Goal: Check status

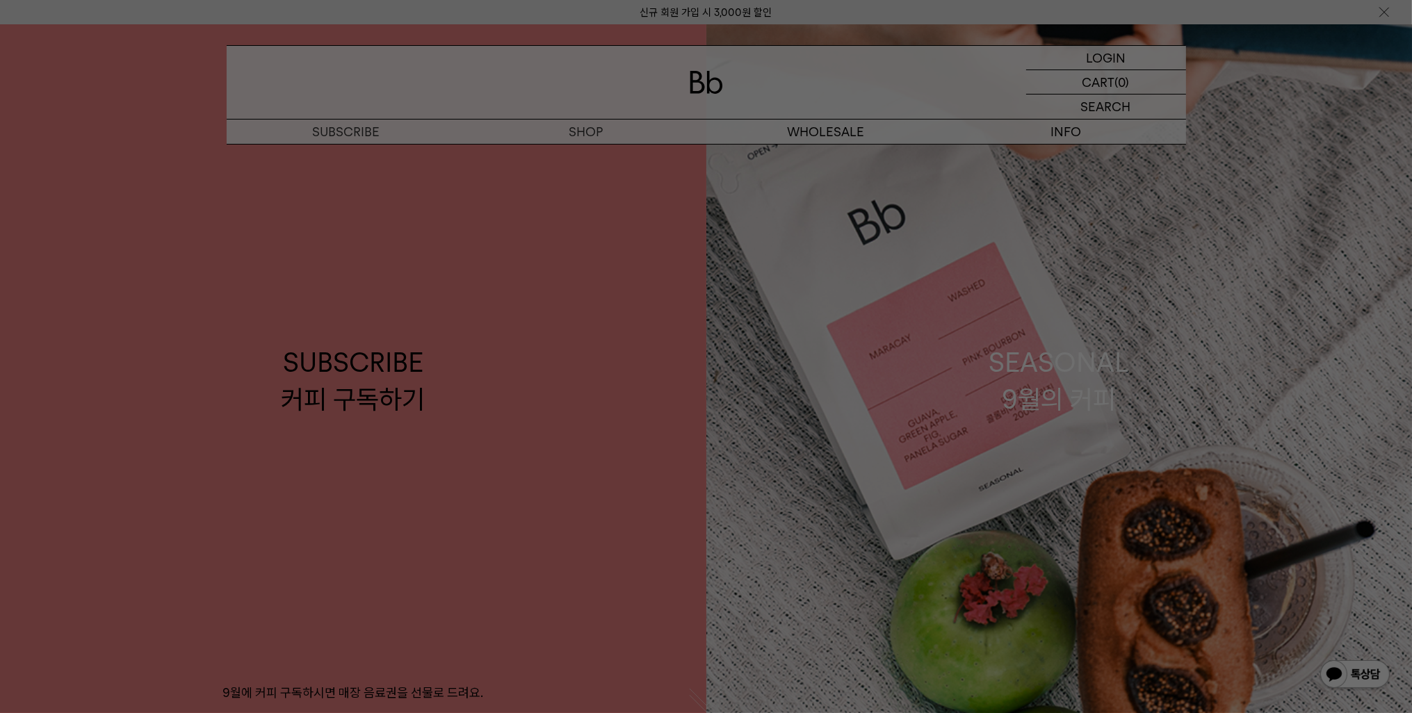
click at [838, 446] on div at bounding box center [706, 356] width 1412 height 713
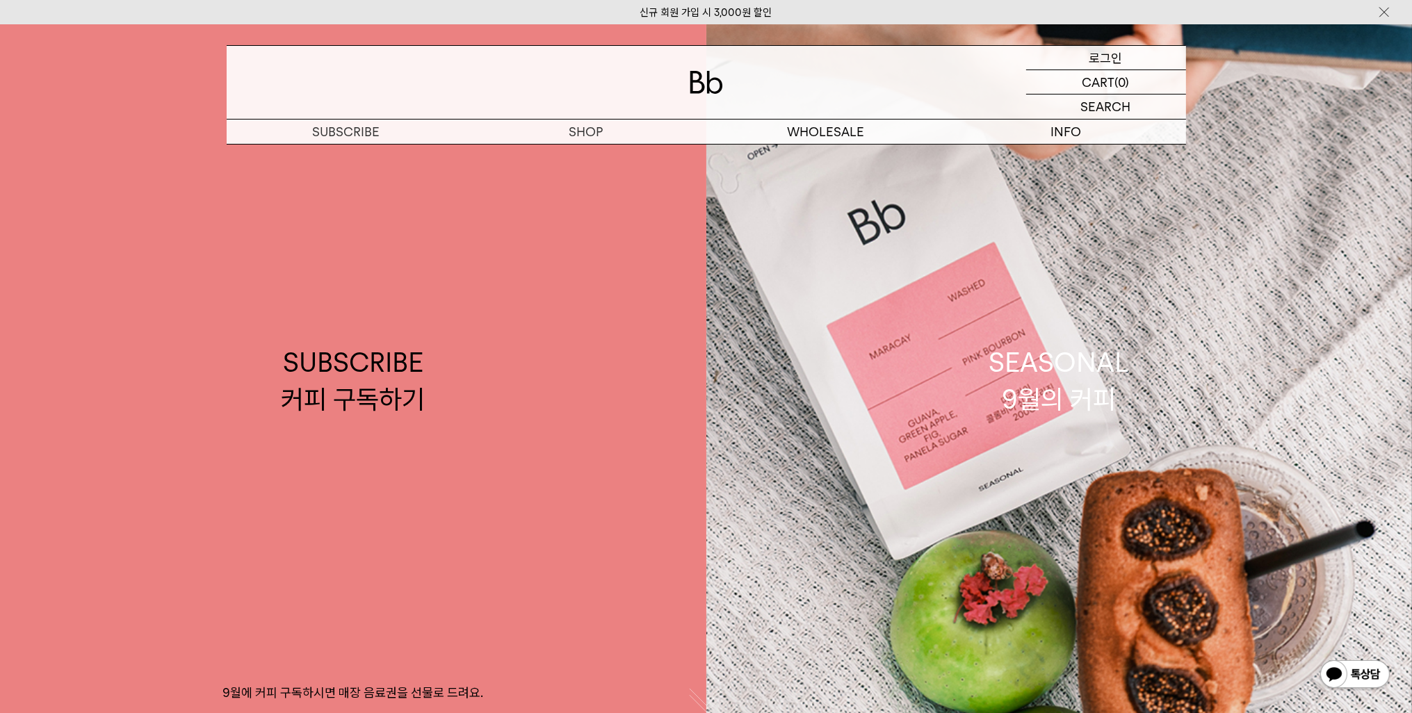
click at [1125, 53] on div "LOGIN 로그인" at bounding box center [1106, 58] width 160 height 24
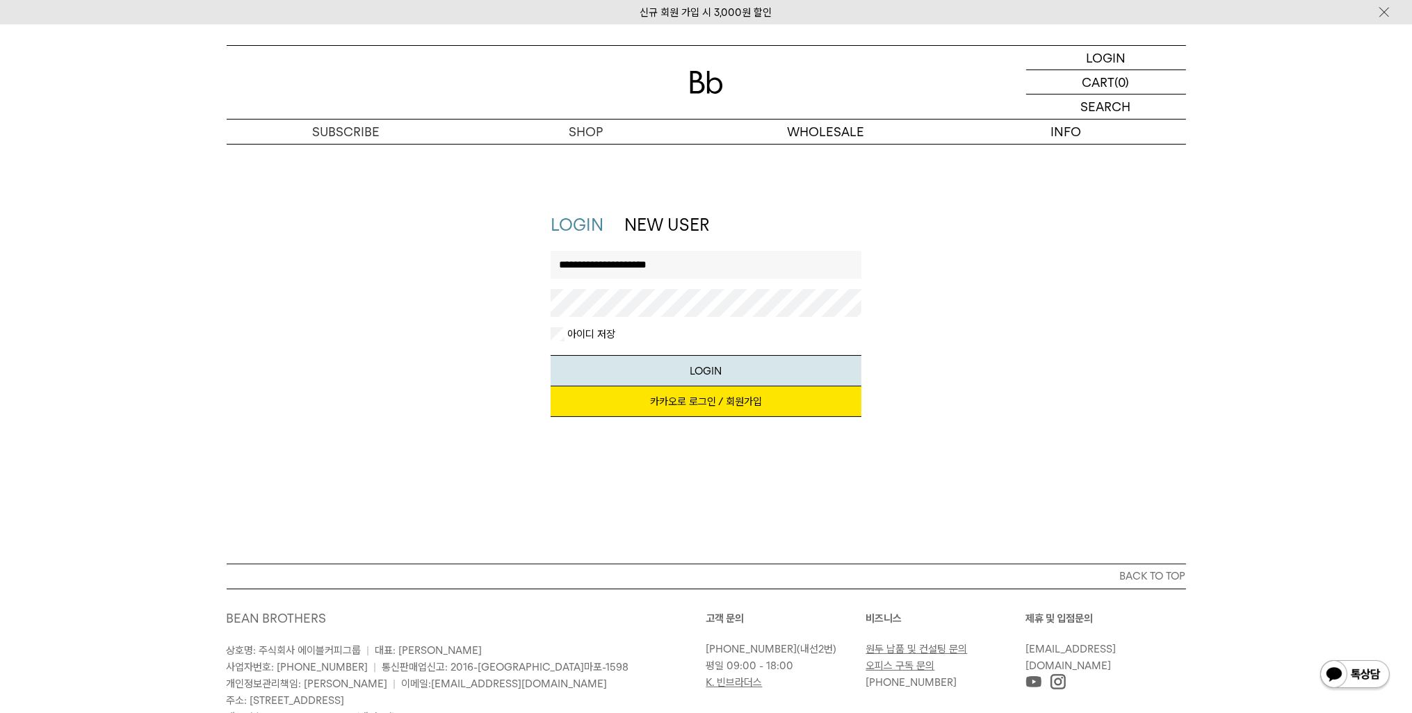
click at [695, 405] on link "카카오로 로그인 / 회원가입" at bounding box center [706, 402] width 311 height 31
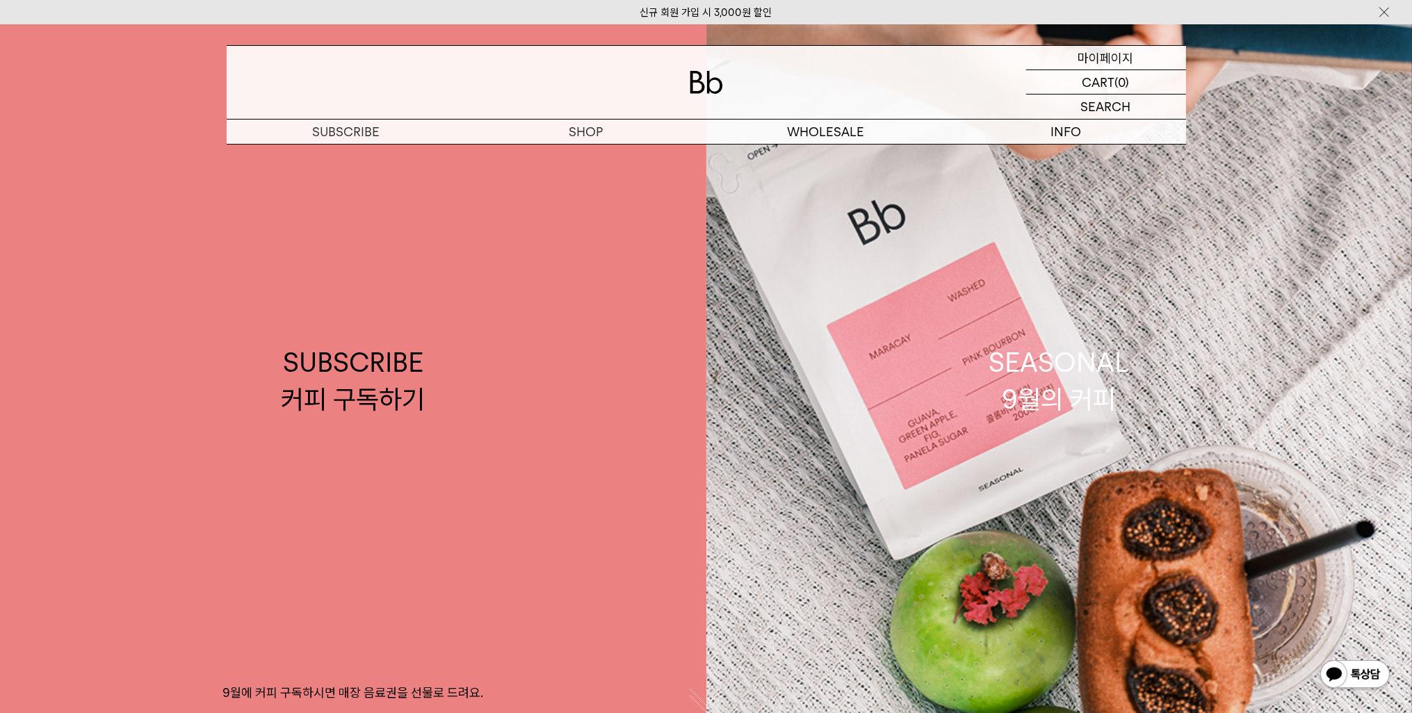
click at [1104, 62] on p "마이페이지" at bounding box center [1106, 58] width 56 height 24
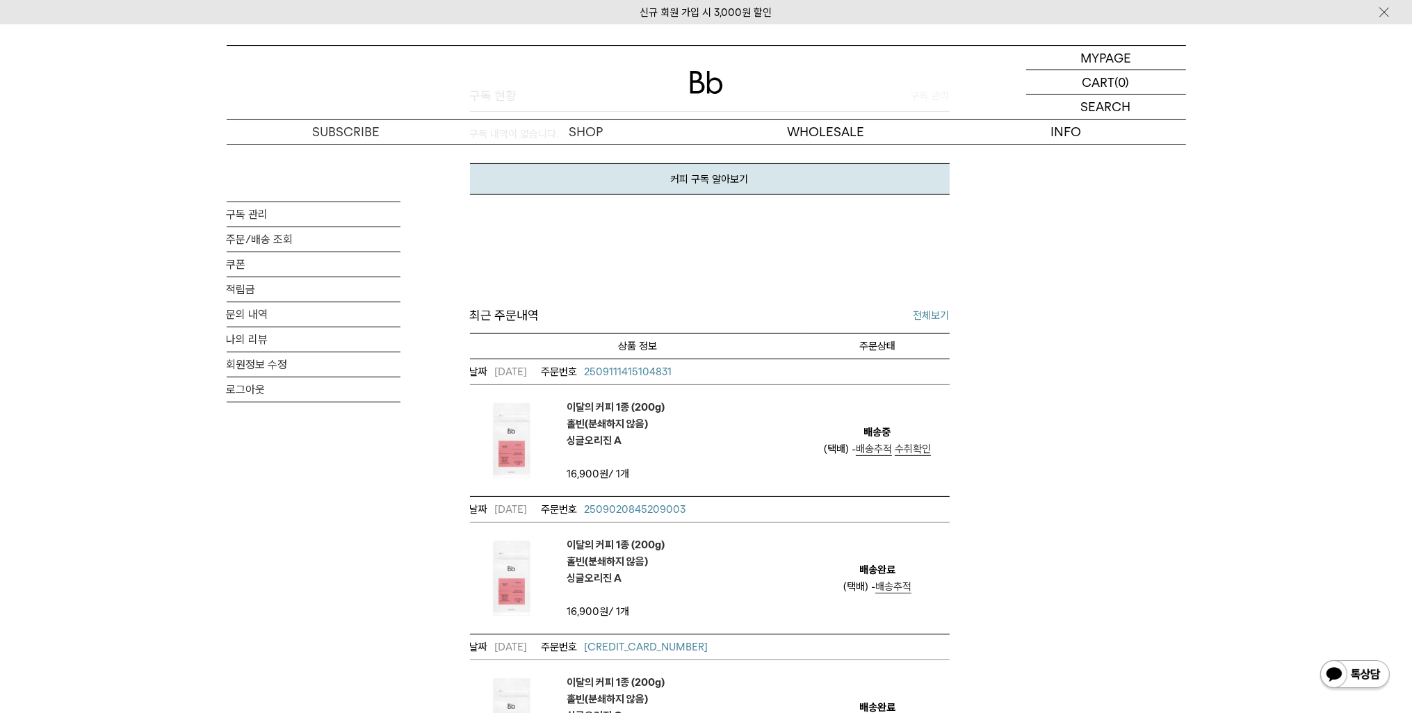
scroll to position [451, 0]
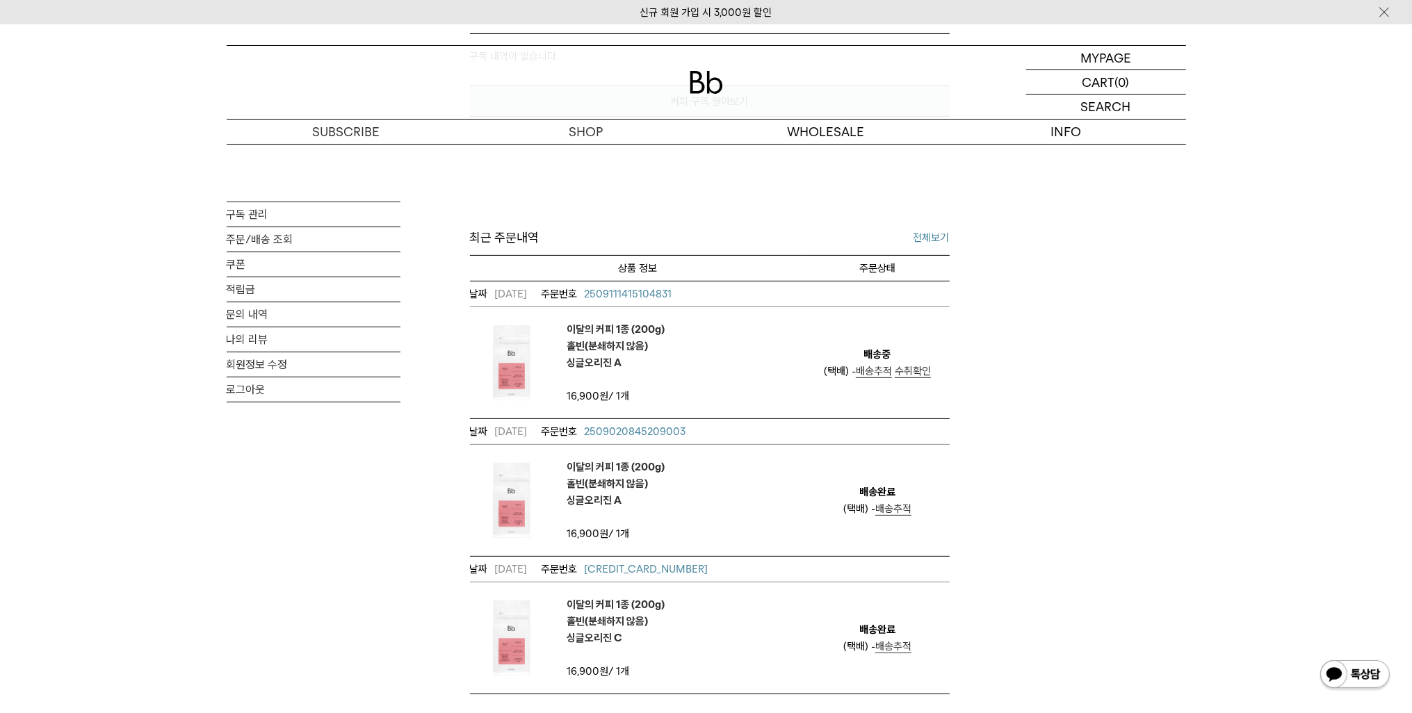
click at [867, 371] on span "배송추적" at bounding box center [874, 371] width 36 height 13
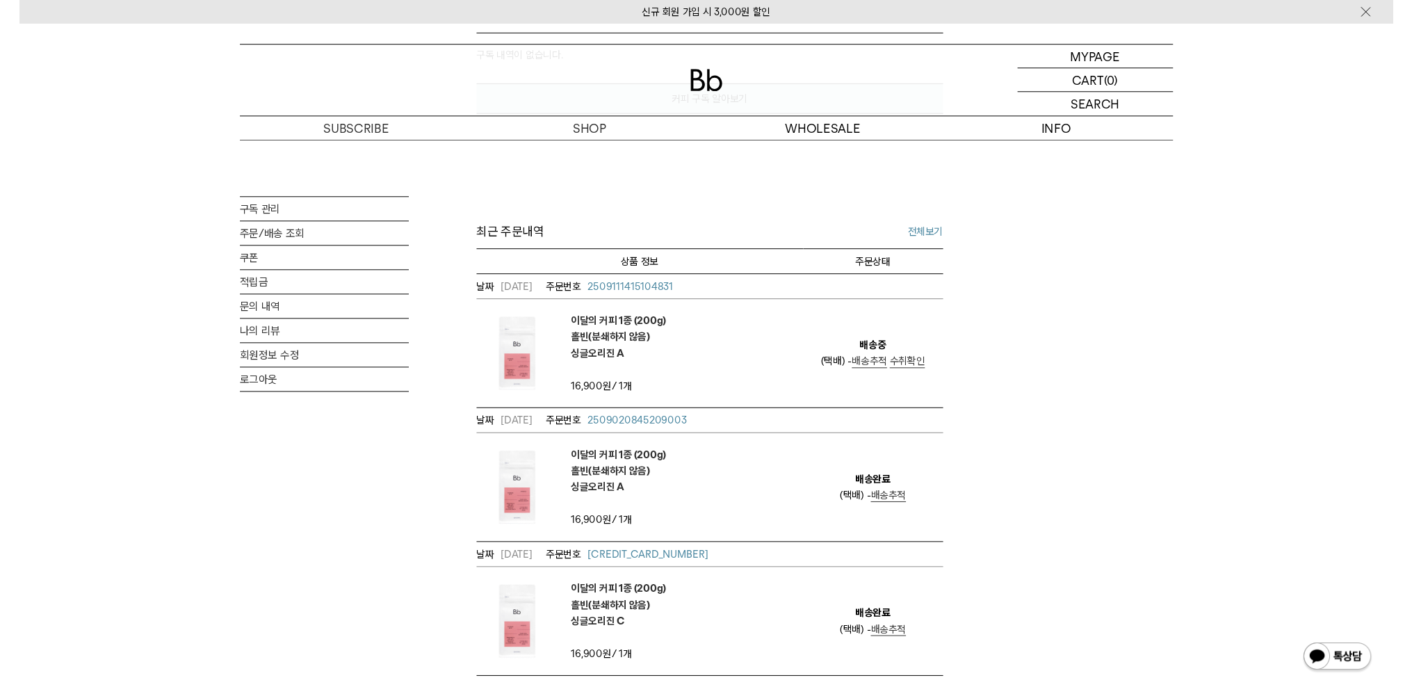
scroll to position [0, 0]
